Goal: Task Accomplishment & Management: Manage account settings

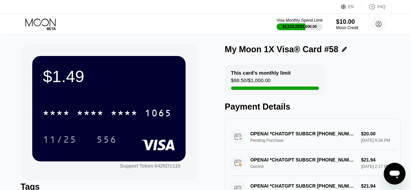
click at [54, 23] on icon at bounding box center [41, 24] width 32 height 12
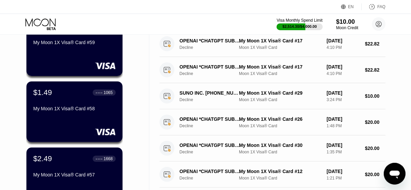
scroll to position [136, 0]
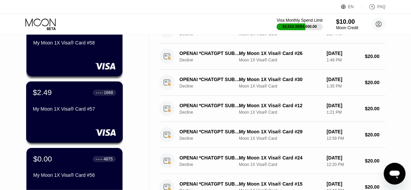
click at [81, 108] on div "$2.49 ● ● ● ● 1668 My Moon 1X Visa® Card #57" at bounding box center [74, 101] width 83 height 26
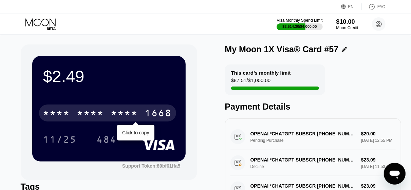
click at [96, 112] on div "* * * *" at bounding box center [90, 114] width 27 height 11
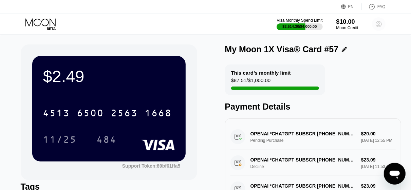
click at [377, 23] on circle at bounding box center [379, 24] width 14 height 14
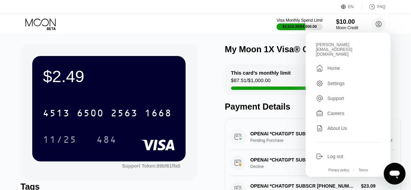
click at [343, 44] on div "[PERSON_NAME][EMAIL_ADDRESS][DOMAIN_NAME]" at bounding box center [348, 49] width 65 height 14
copy div "[PERSON_NAME][EMAIL_ADDRESS][DOMAIN_NAME] "
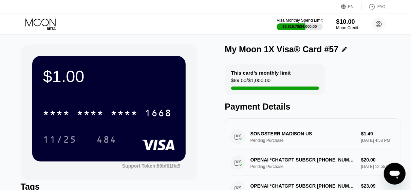
click at [266, 138] on div "SONGSTERR MADISON US Pending Purchase $1.49 Sep 19, 2025 4:53 PM" at bounding box center [314, 137] width 166 height 26
click at [267, 138] on div "SONGSTERR MADISON US Pending Purchase $1.49 Sep 19, 2025 4:53 PM" at bounding box center [314, 137] width 166 height 26
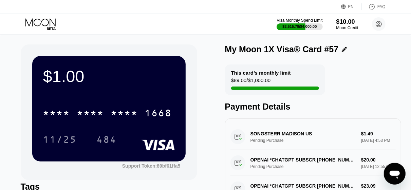
click at [267, 138] on div "SONGSTERR MADISON US Pending Purchase $1.49 Sep 19, 2025 4:53 PM" at bounding box center [314, 137] width 166 height 26
